Goal: Use online tool/utility

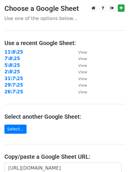
scroll to position [102, 0]
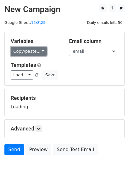
click at [29, 51] on link "Copy/paste..." at bounding box center [29, 51] width 36 height 9
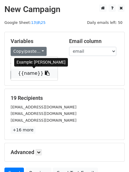
click at [22, 75] on link "{{name}}" at bounding box center [34, 73] width 47 height 9
